Goal: Task Accomplishment & Management: Complete application form

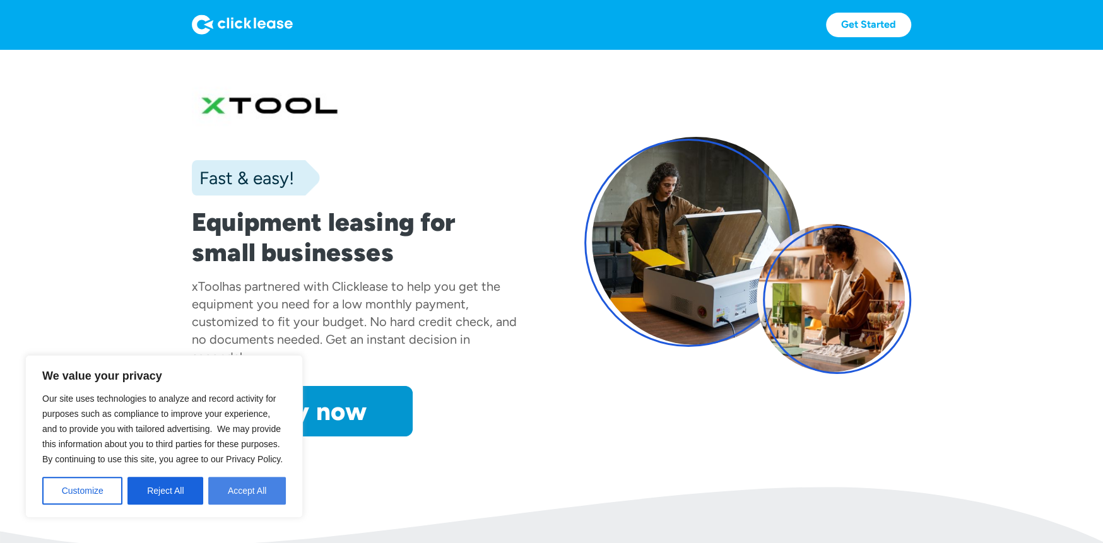
click at [239, 492] on button "Accept All" at bounding box center [247, 491] width 78 height 28
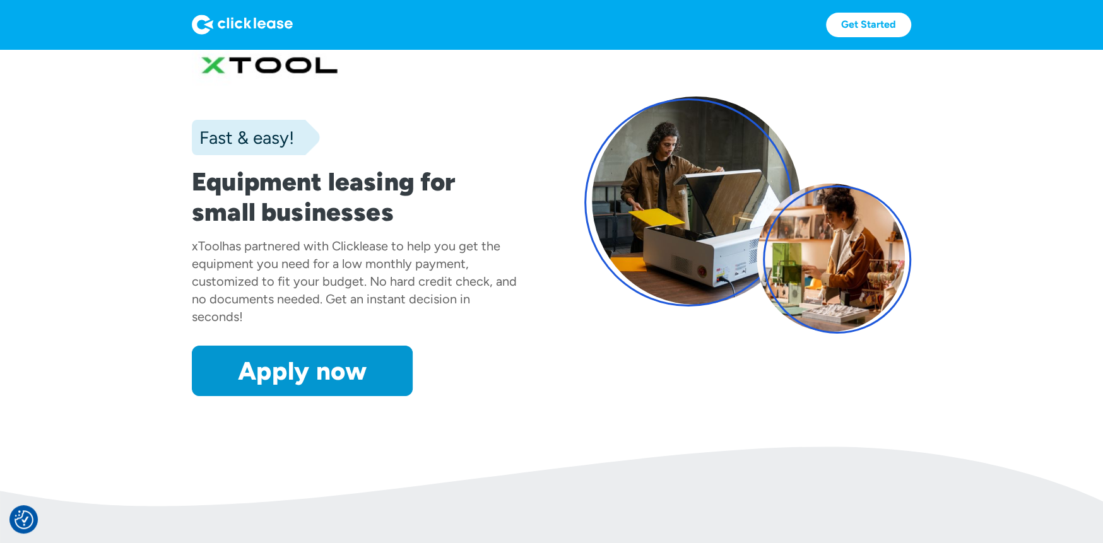
scroll to position [63, 0]
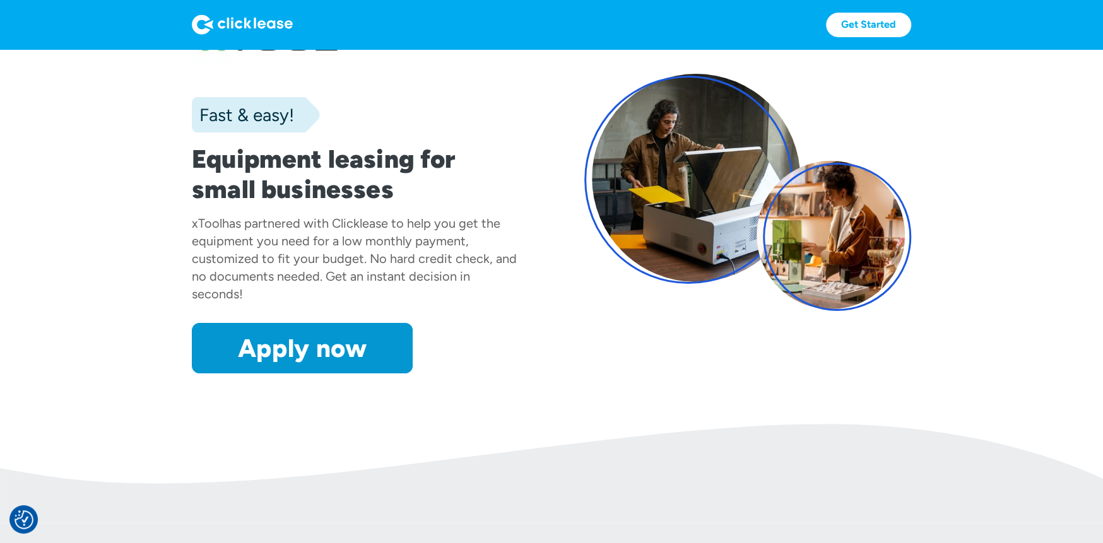
click at [249, 22] on img at bounding box center [242, 25] width 101 height 20
click at [206, 27] on img at bounding box center [242, 25] width 101 height 20
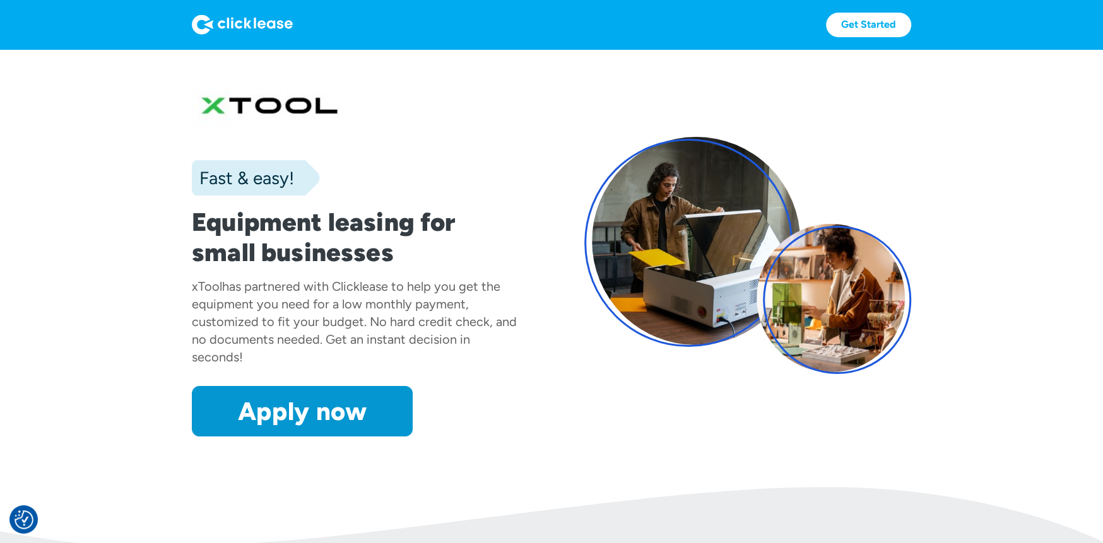
click at [249, 24] on img at bounding box center [242, 25] width 101 height 20
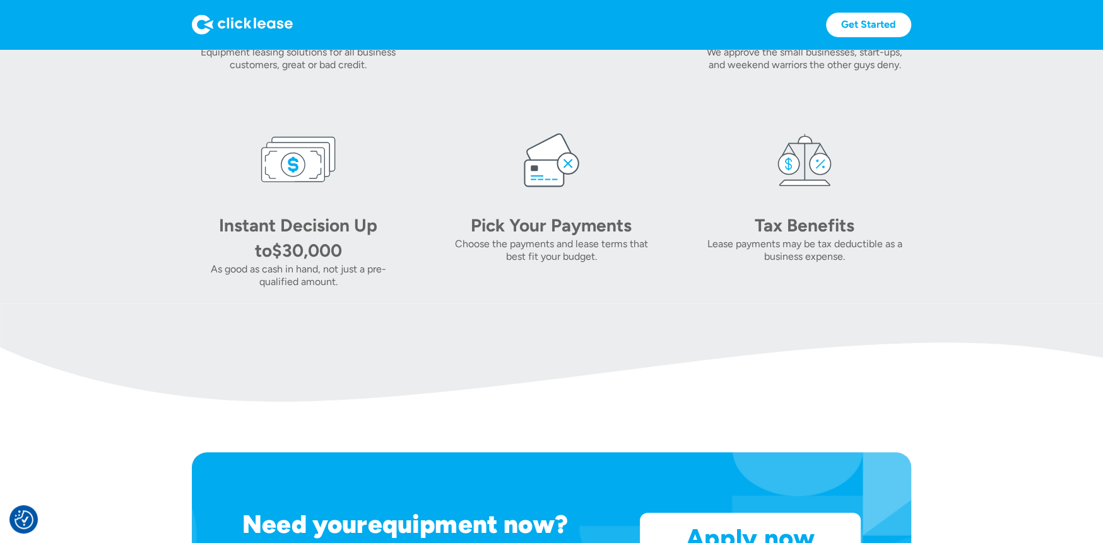
scroll to position [667, 0]
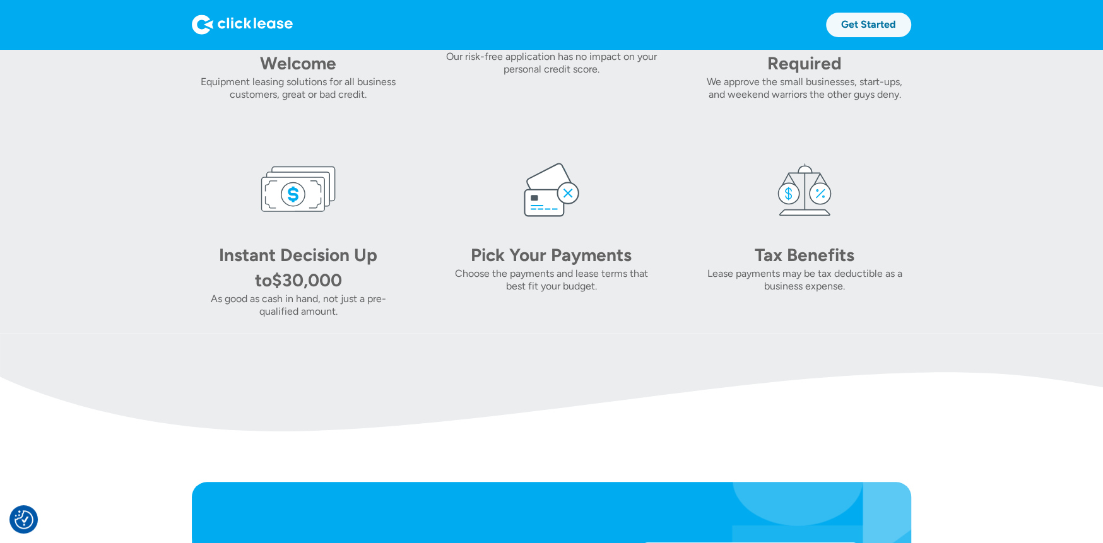
click at [875, 18] on link "Get Started" at bounding box center [868, 25] width 85 height 25
